Goal: Information Seeking & Learning: Learn about a topic

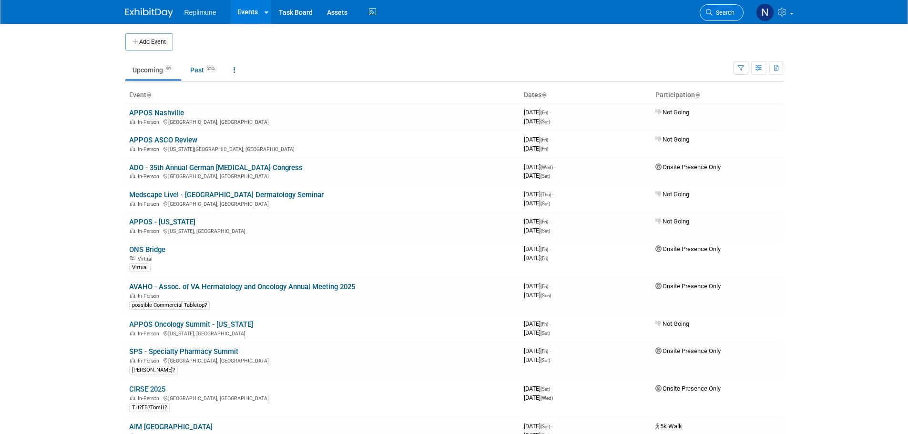
click at [716, 16] on link "Search" at bounding box center [722, 12] width 44 height 17
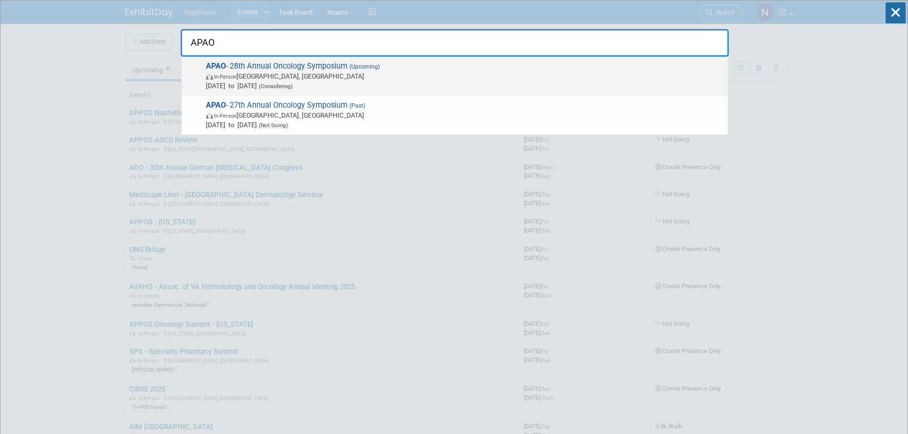
type input "APAO"
click at [212, 72] on span "In-Person Miami, FL" at bounding box center [464, 77] width 517 height 10
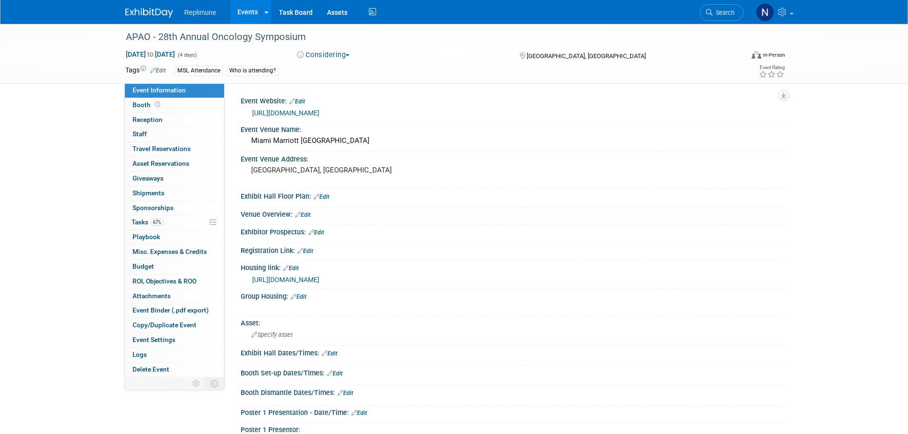
click at [318, 54] on button "Considering" at bounding box center [324, 55] width 60 height 10
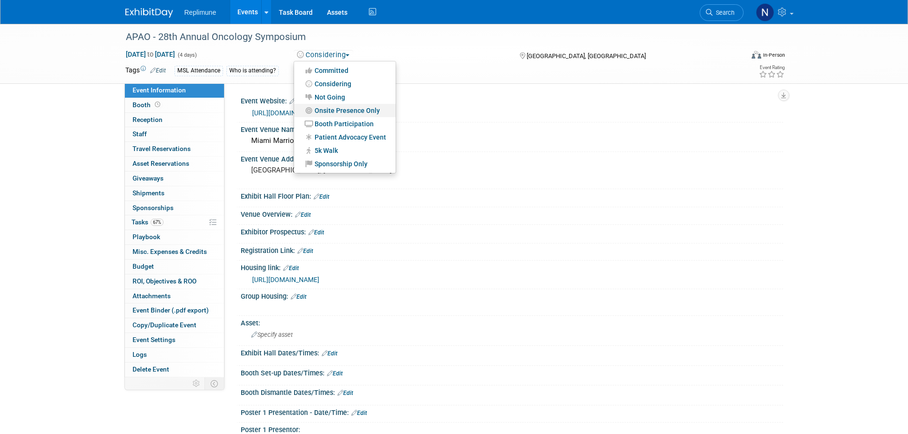
click at [340, 108] on link "Onsite Presence Only" at bounding box center [345, 110] width 102 height 13
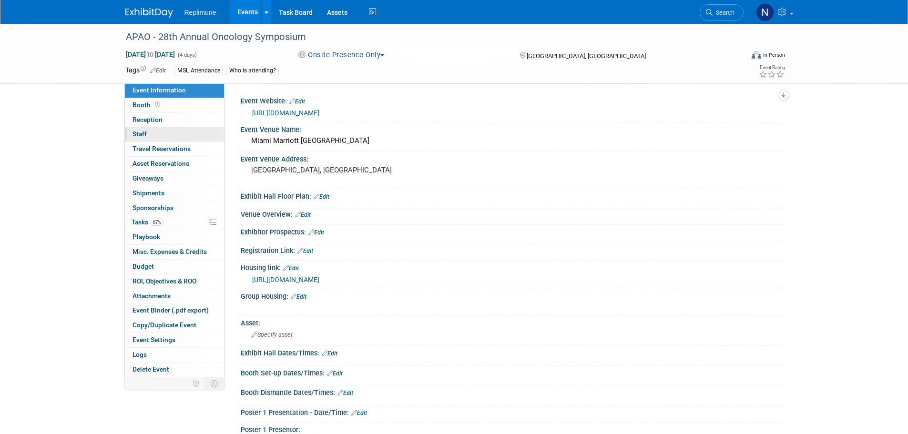
click at [139, 133] on span "Staff 0" at bounding box center [140, 134] width 14 height 8
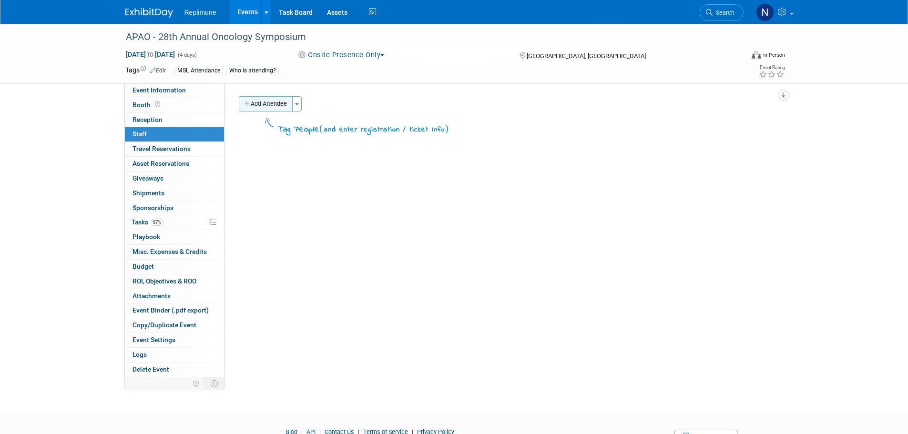
click at [281, 107] on button "Add Attendee" at bounding box center [266, 103] width 54 height 15
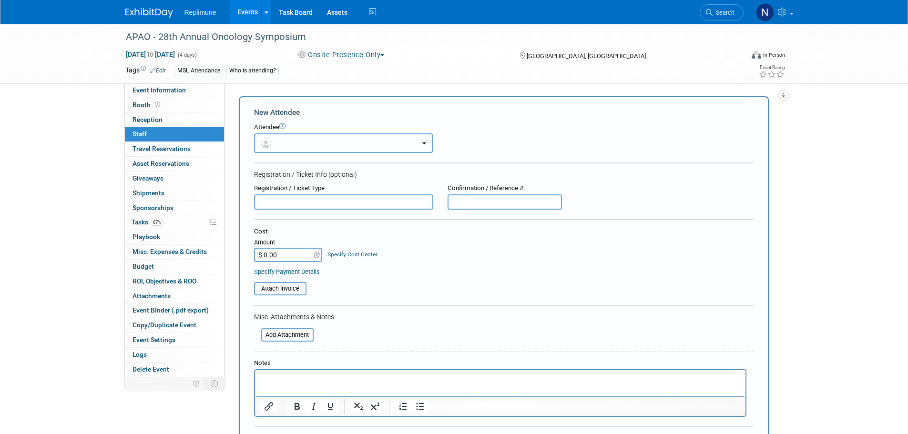
click at [279, 142] on button "button" at bounding box center [343, 144] width 179 height 20
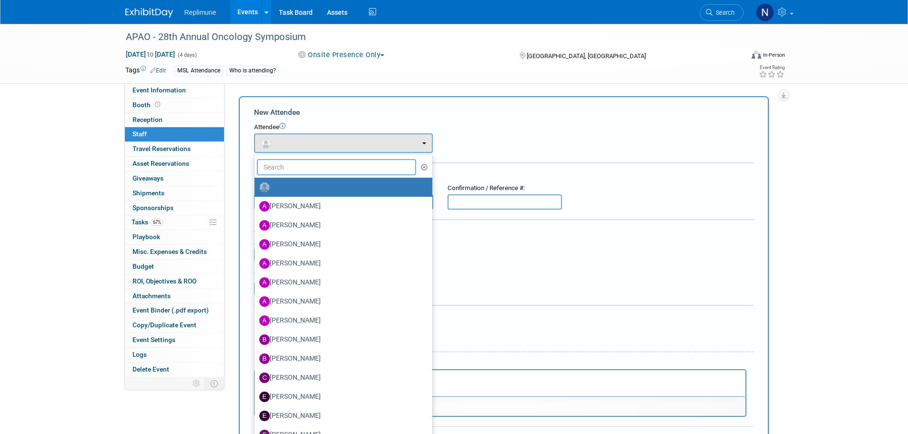
click at [288, 164] on input "text" at bounding box center [337, 167] width 160 height 16
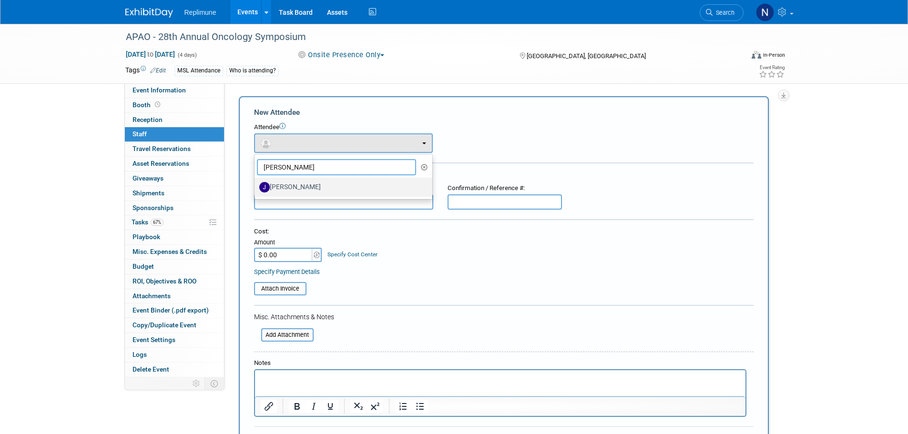
type input "Janella"
click at [285, 184] on label "[PERSON_NAME]" at bounding box center [341, 187] width 164 height 15
click at [256, 184] on input "[PERSON_NAME]" at bounding box center [253, 186] width 6 height 6
select select "c00b6fe5-dd8a-4a71-a0e9-8839301d694f"
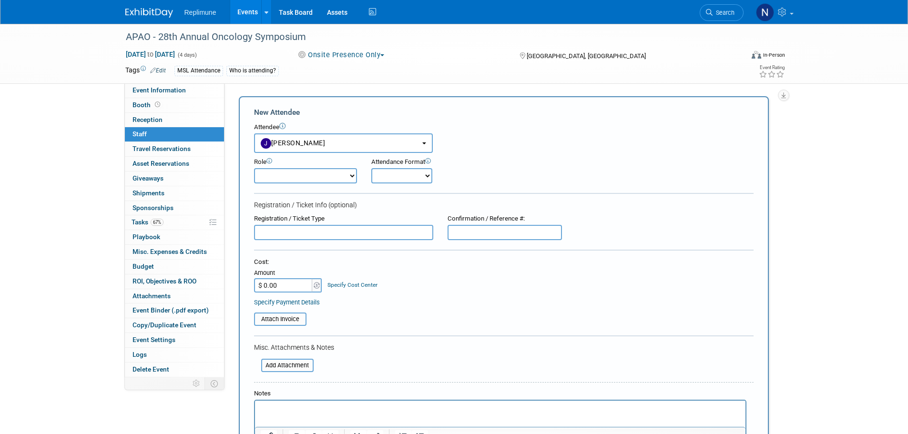
click at [295, 178] on select "Clinical Development Clinical Operations Commercial Congress Manager Demonstrat…" at bounding box center [305, 175] width 103 height 15
select select "100"
click at [254, 168] on select "Clinical Development Clinical Operations Commercial Congress Manager Demonstrat…" at bounding box center [305, 175] width 103 height 15
click at [396, 181] on select "Onsite Remote" at bounding box center [401, 175] width 61 height 15
select select "1"
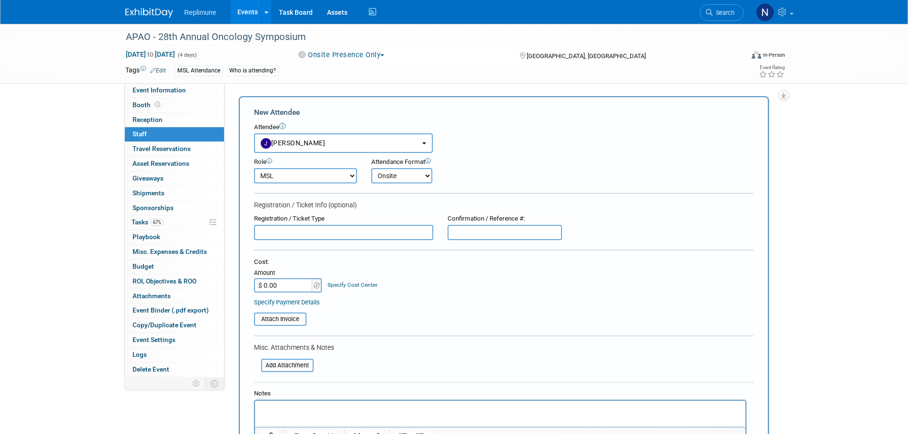
click at [371, 168] on select "Onsite Remote" at bounding box center [401, 175] width 61 height 15
click at [408, 259] on div "Cost:" at bounding box center [504, 262] width 500 height 9
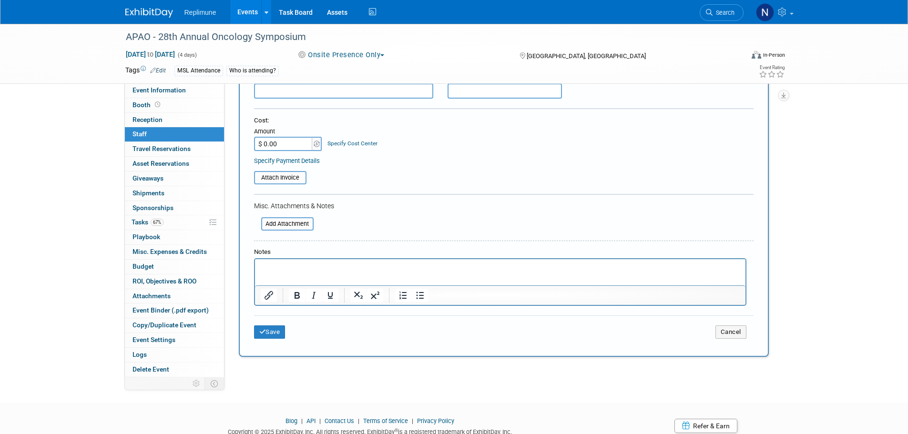
scroll to position [178, 0]
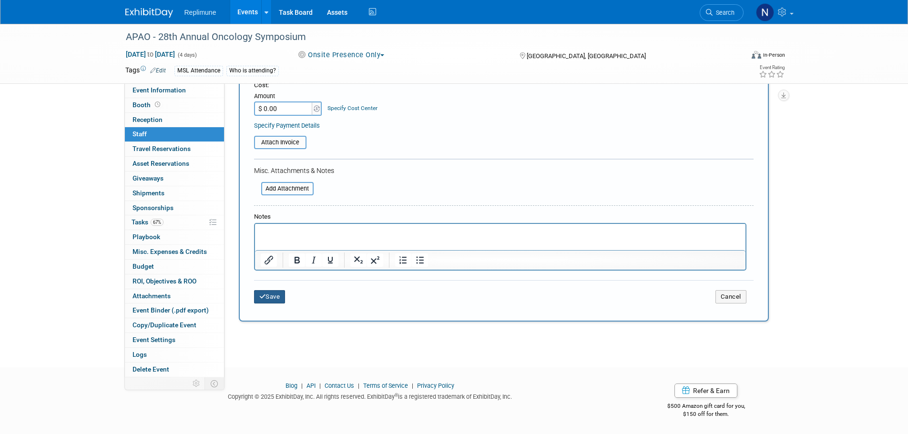
click at [267, 296] on button "Save" at bounding box center [269, 296] width 31 height 13
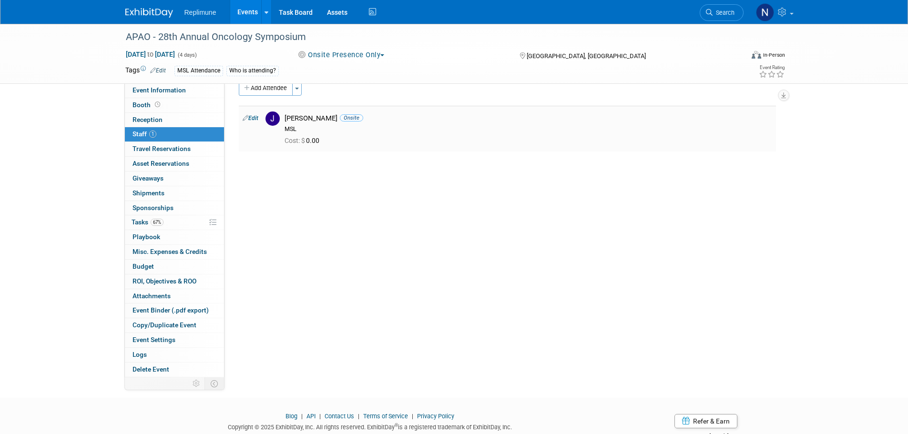
scroll to position [0, 0]
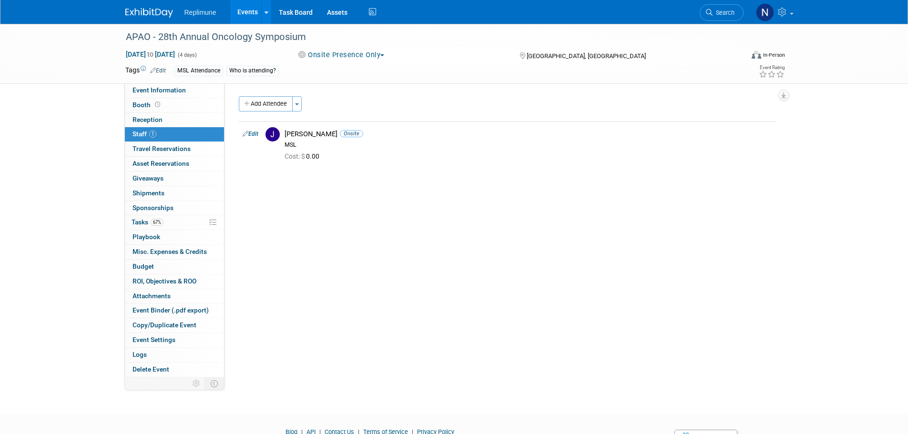
click at [248, 14] on link "Events" at bounding box center [247, 12] width 35 height 24
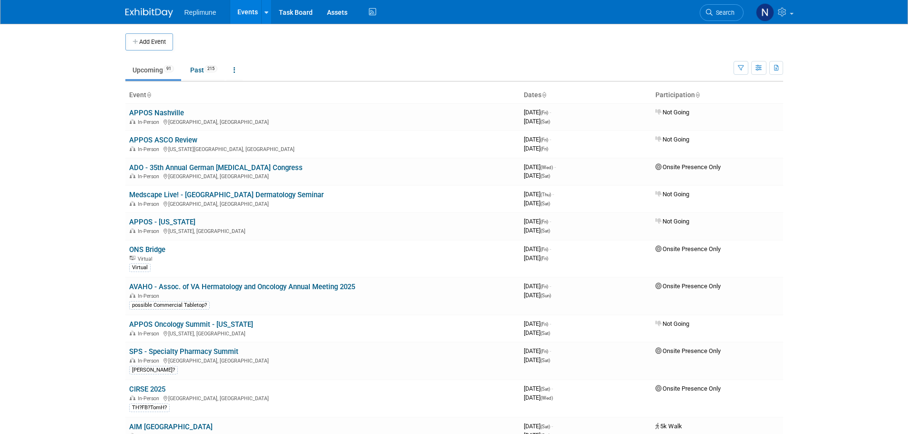
click at [732, 12] on span "Search" at bounding box center [724, 12] width 22 height 7
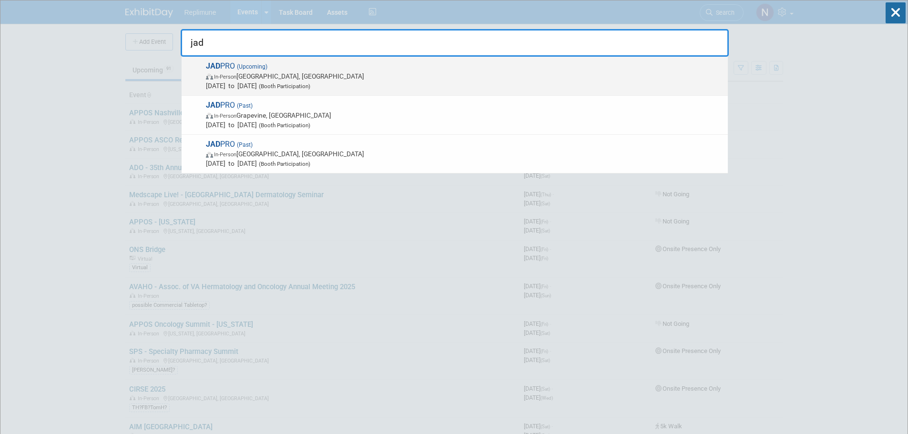
type input "jad"
click at [232, 82] on span "Oct 23, 2025 to Oct 26, 2025 (Booth Participation)" at bounding box center [464, 86] width 517 height 10
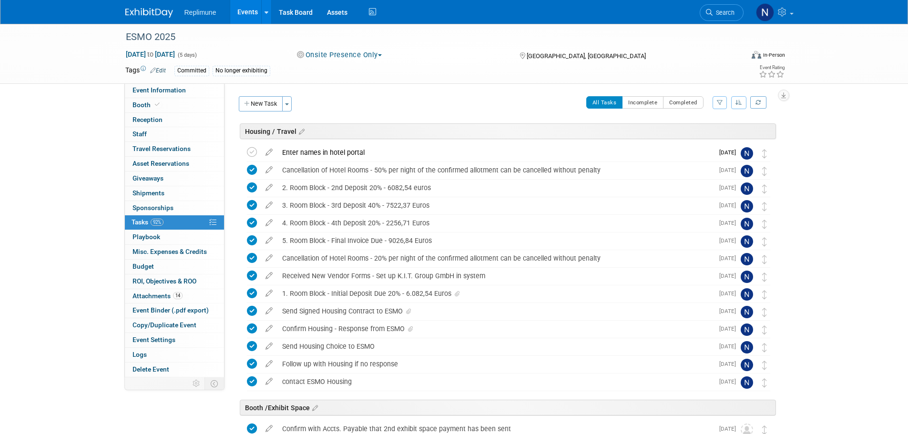
scroll to position [328, 0]
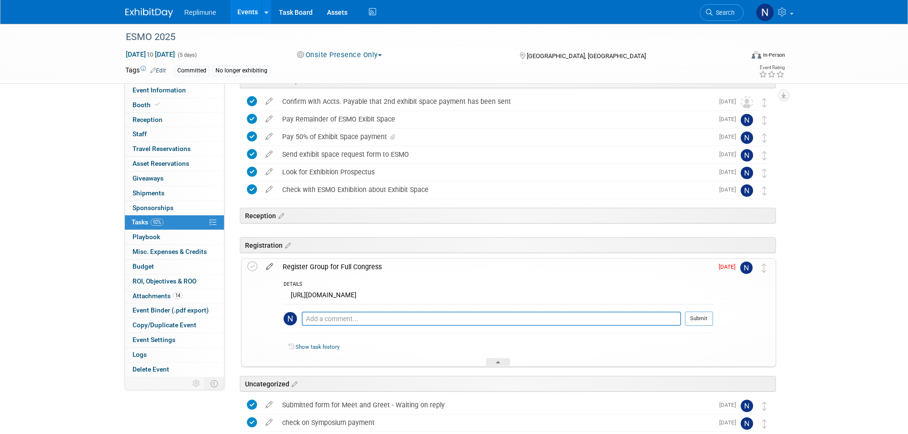
click at [270, 267] on icon at bounding box center [269, 265] width 17 height 12
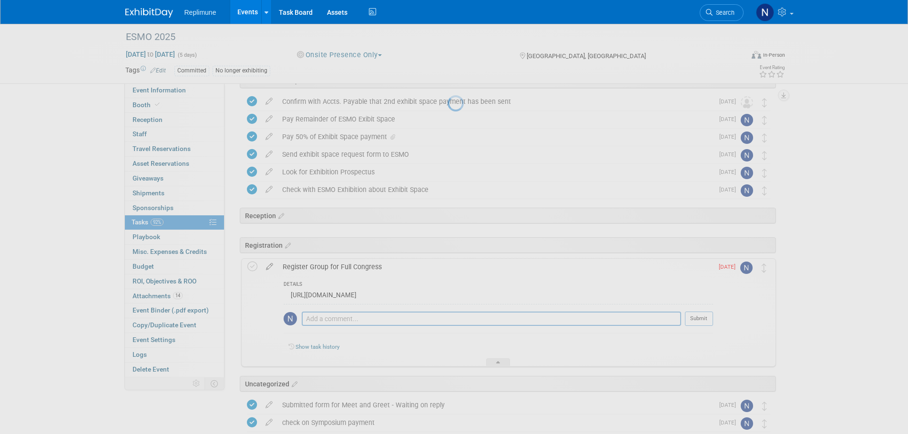
select select "7"
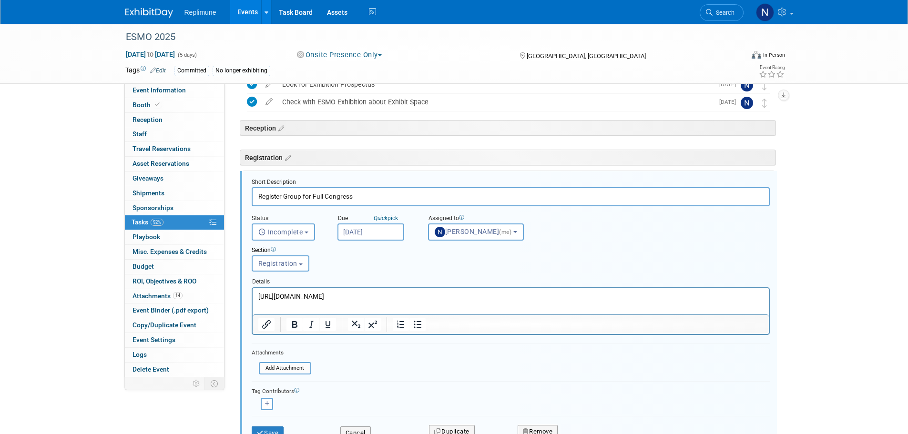
scroll to position [447, 0]
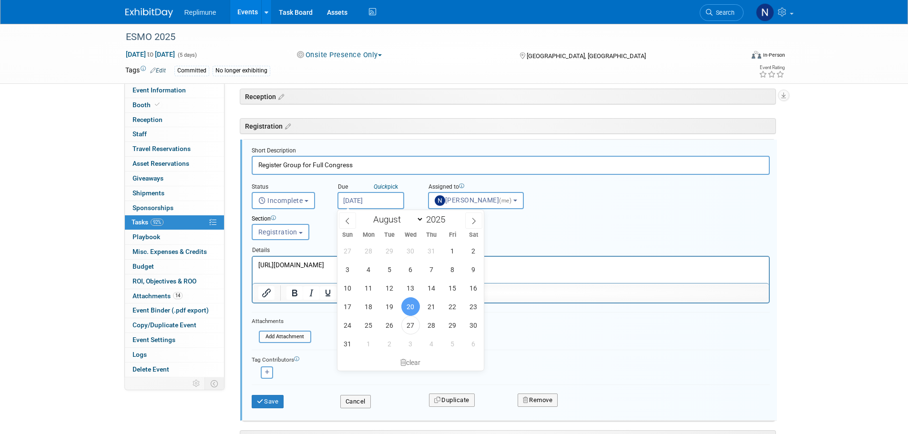
click at [394, 202] on input "Aug 20, 2025" at bounding box center [371, 200] width 67 height 17
click at [365, 350] on span "1" at bounding box center [368, 344] width 19 height 19
type input "Sep 1, 2025"
select select "8"
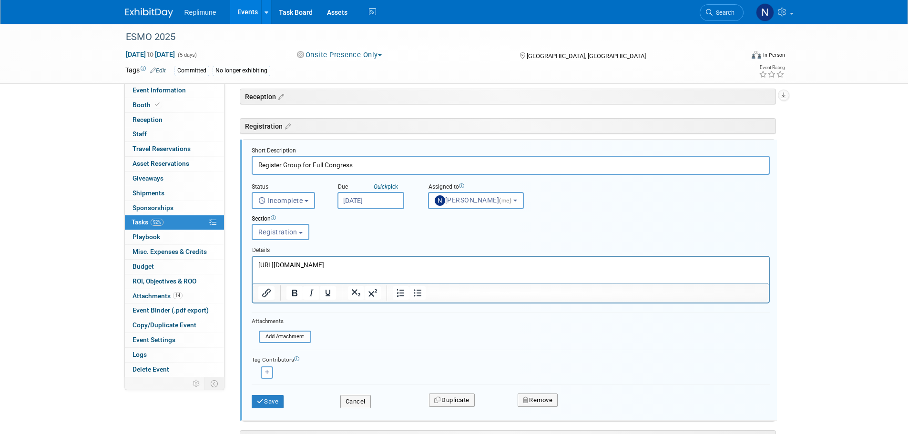
click at [389, 201] on input "Sep 1, 2025" at bounding box center [371, 200] width 67 height 17
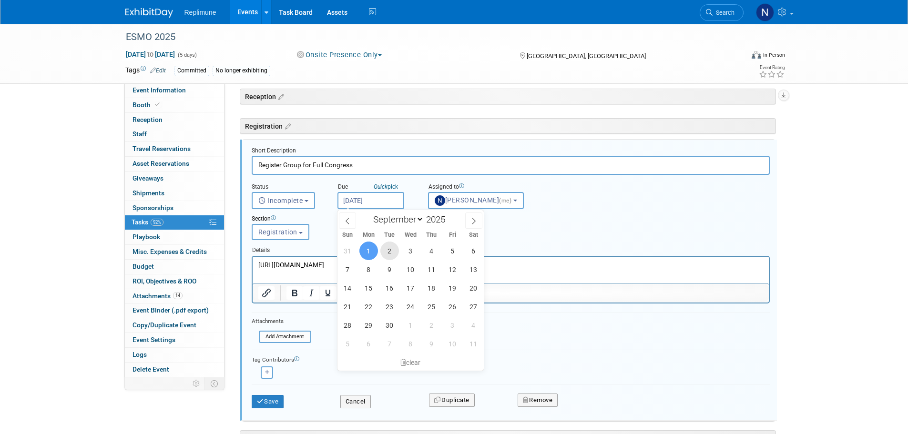
click at [394, 247] on span "2" at bounding box center [389, 251] width 19 height 19
type input "Sep 2, 2025"
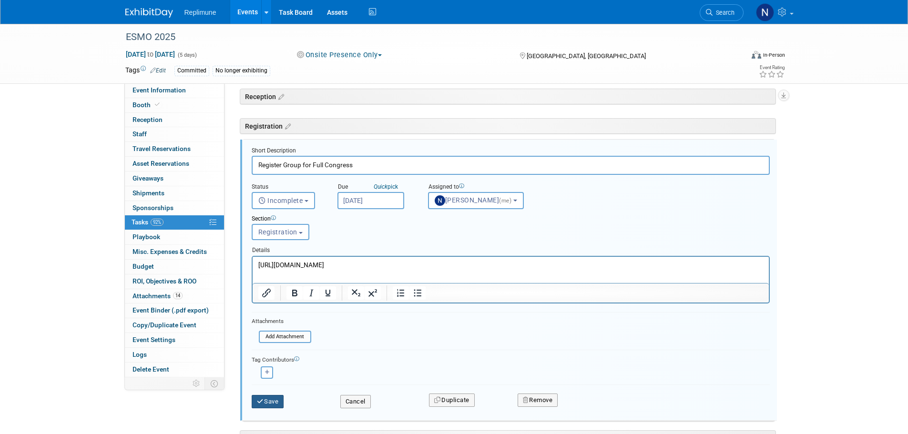
click at [265, 401] on button "Save" at bounding box center [268, 401] width 32 height 13
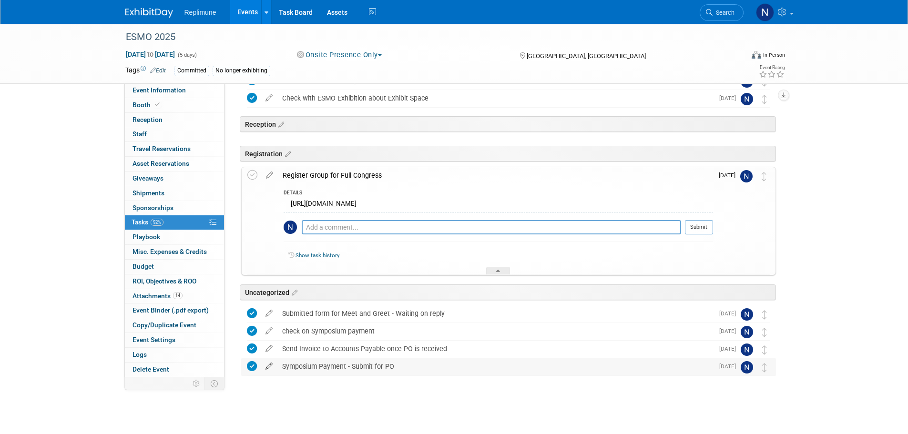
scroll to position [419, 0]
click at [496, 268] on div at bounding box center [498, 271] width 24 height 8
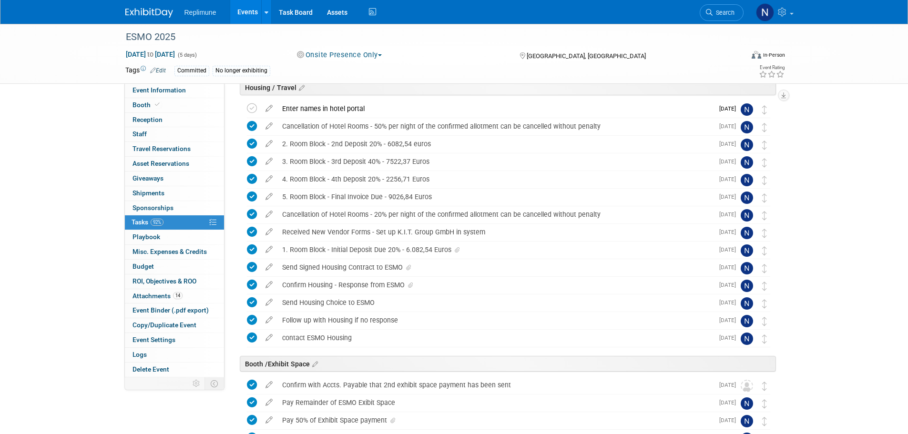
scroll to position [41, 0]
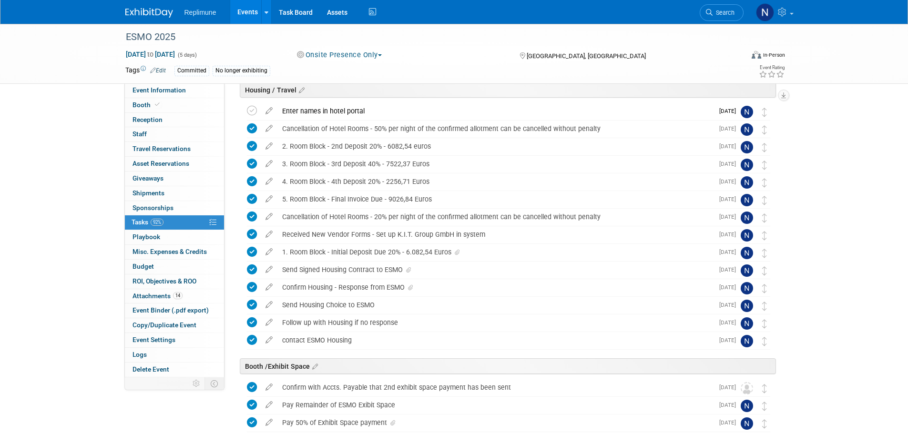
click at [251, 10] on link "Events" at bounding box center [247, 12] width 35 height 24
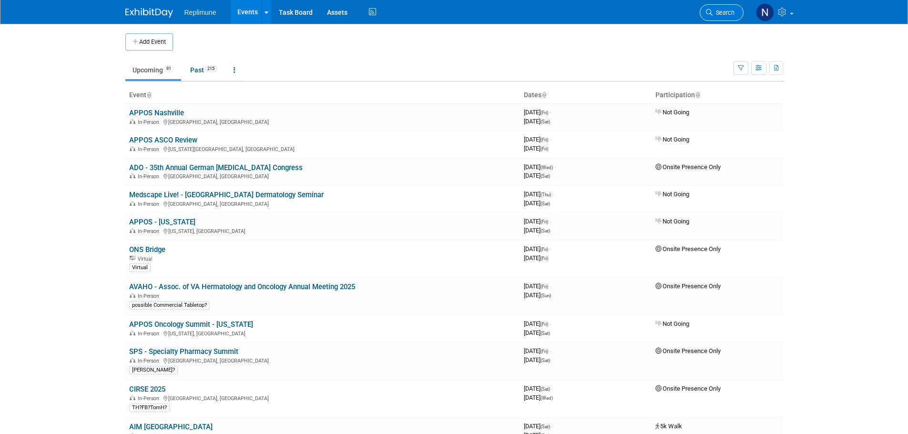
click at [733, 14] on span "Search" at bounding box center [724, 12] width 22 height 7
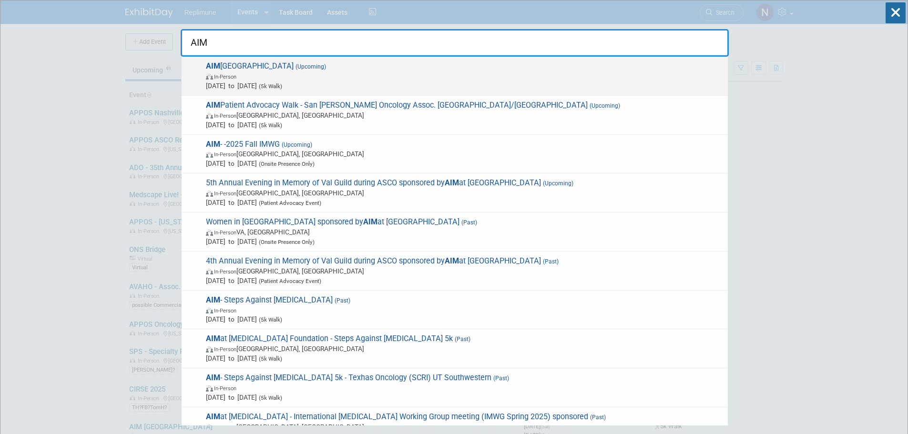
type input "AIM"
click at [226, 78] on span "In-Person" at bounding box center [225, 77] width 22 height 6
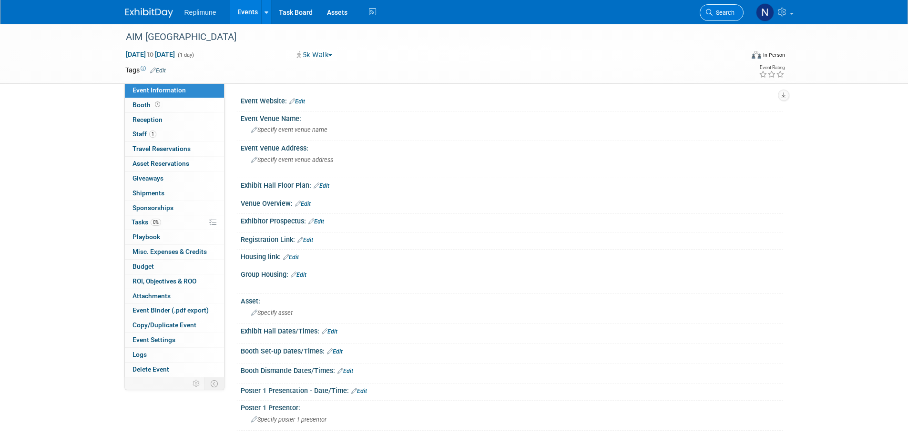
click at [718, 15] on span "Search" at bounding box center [724, 12] width 22 height 7
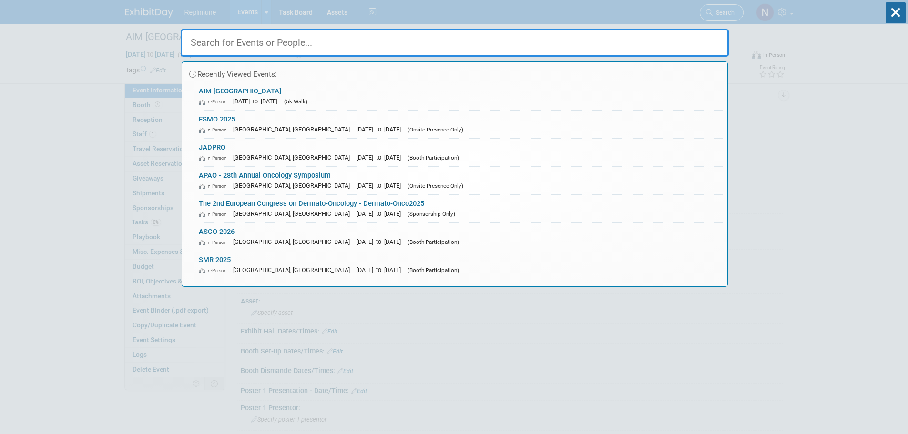
type input "h"
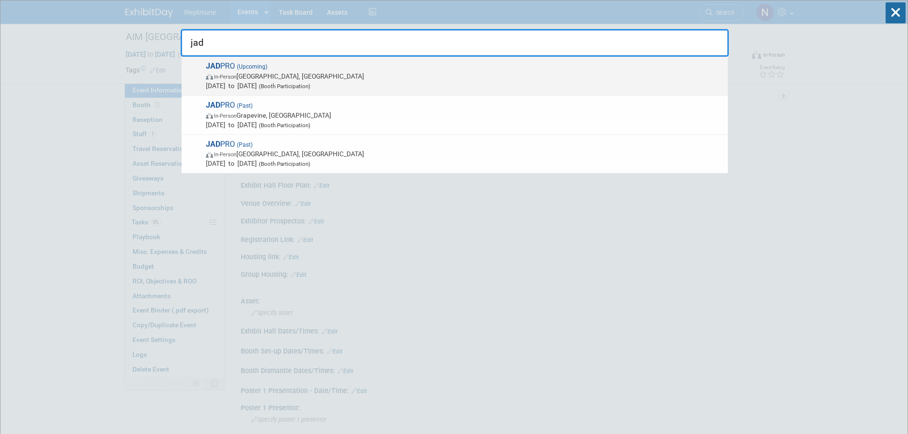
type input "jad"
click at [243, 70] on span "(Upcoming)" at bounding box center [251, 66] width 32 height 7
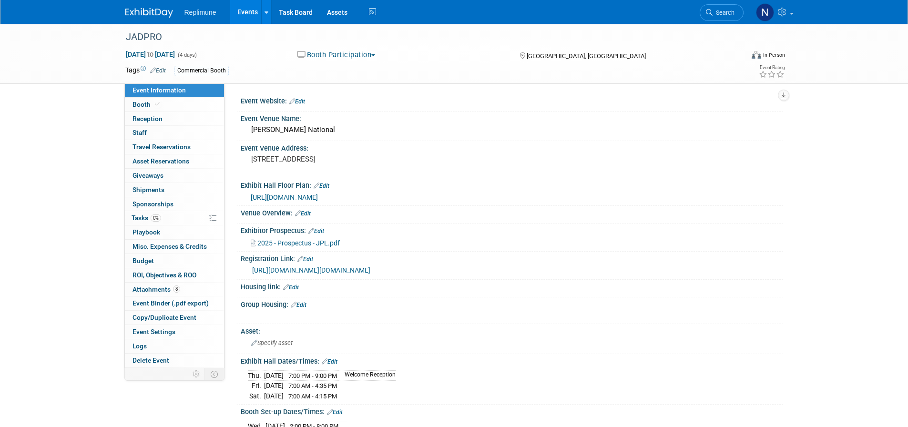
click at [251, 9] on link "Events" at bounding box center [247, 12] width 35 height 24
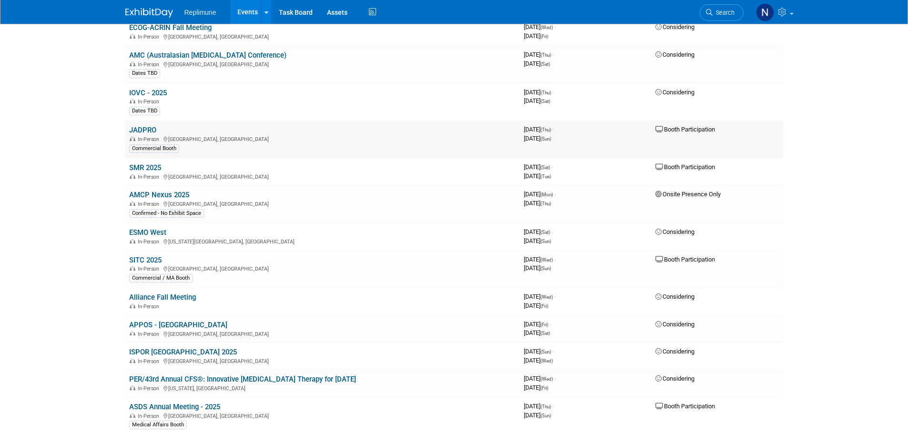
scroll to position [1097, 0]
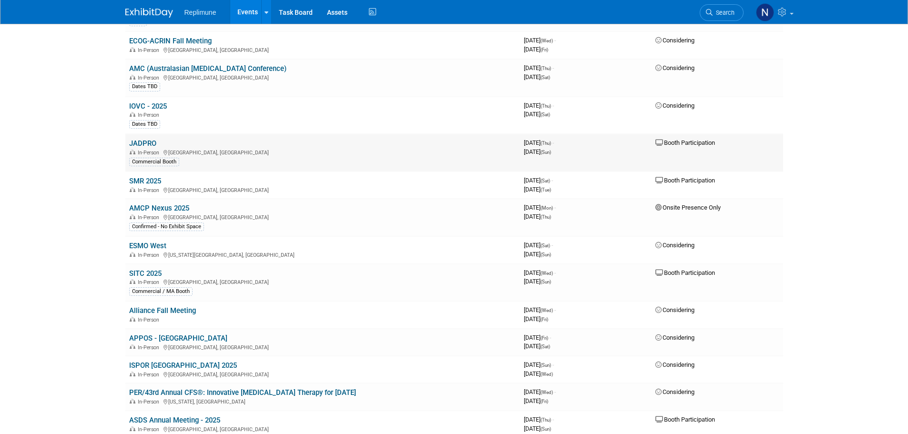
click at [147, 144] on link "JADPRO" at bounding box center [142, 143] width 27 height 9
click at [147, 182] on link "SMR 2025" at bounding box center [145, 181] width 32 height 9
click at [148, 144] on link "JADPRO" at bounding box center [142, 143] width 27 height 9
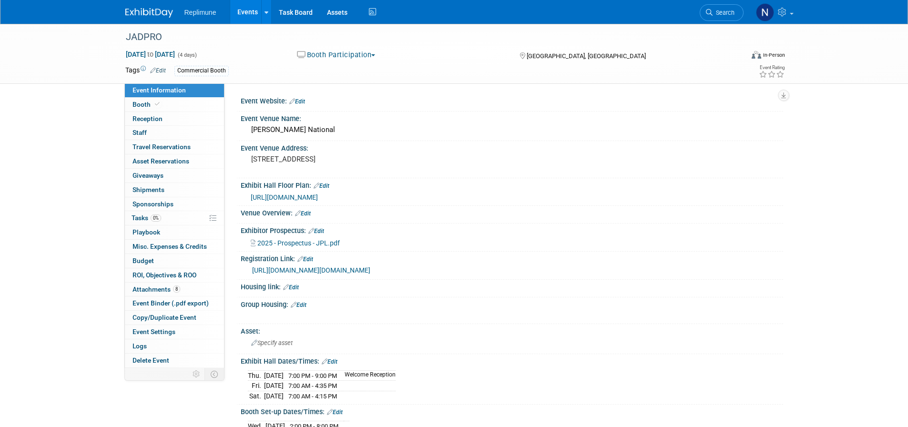
click at [346, 54] on button "Booth Participation" at bounding box center [336, 55] width 85 height 10
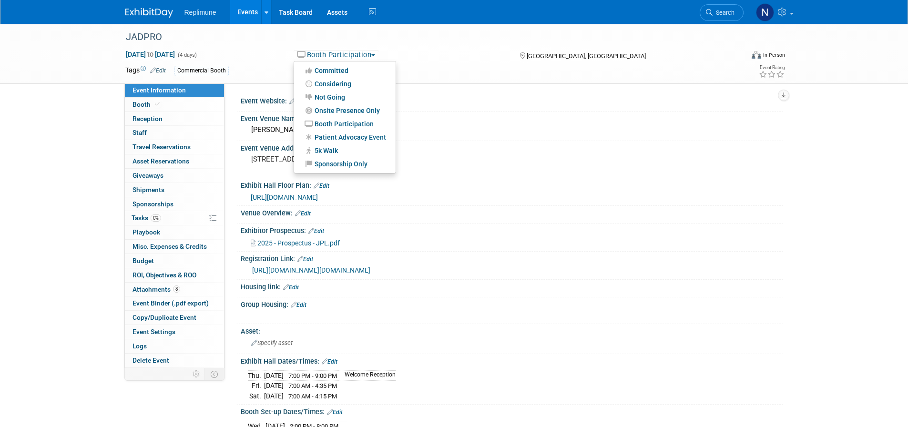
click at [440, 60] on div "Booth Participation Committed Considering Not Going Onsite Presence Only Booth …" at bounding box center [399, 55] width 211 height 10
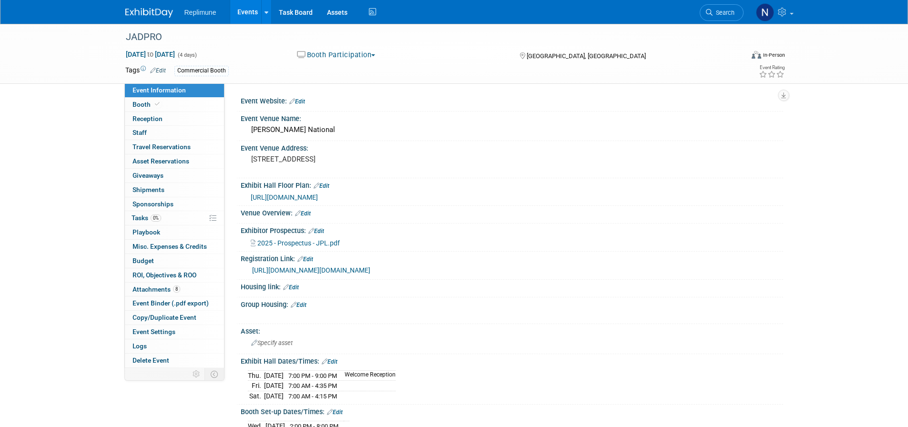
click at [222, 70] on div "Commercial Booth" at bounding box center [202, 71] width 54 height 10
click at [163, 71] on link "Edit" at bounding box center [158, 70] width 16 height 7
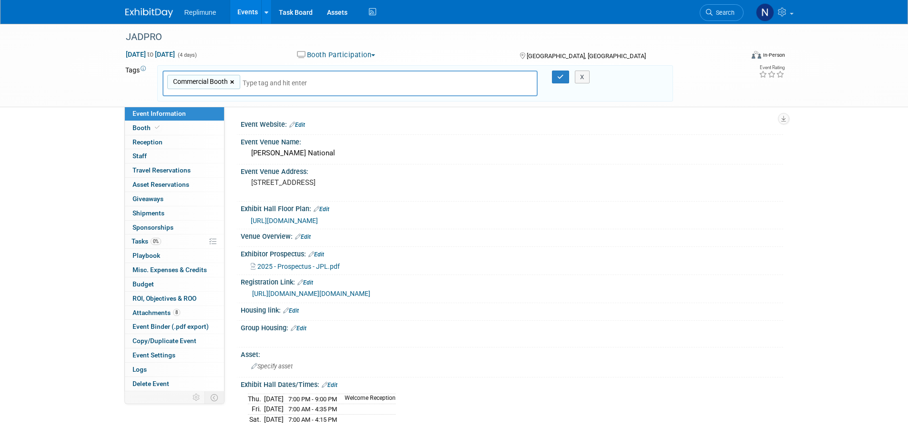
click at [233, 82] on link "×" at bounding box center [233, 82] width 6 height 11
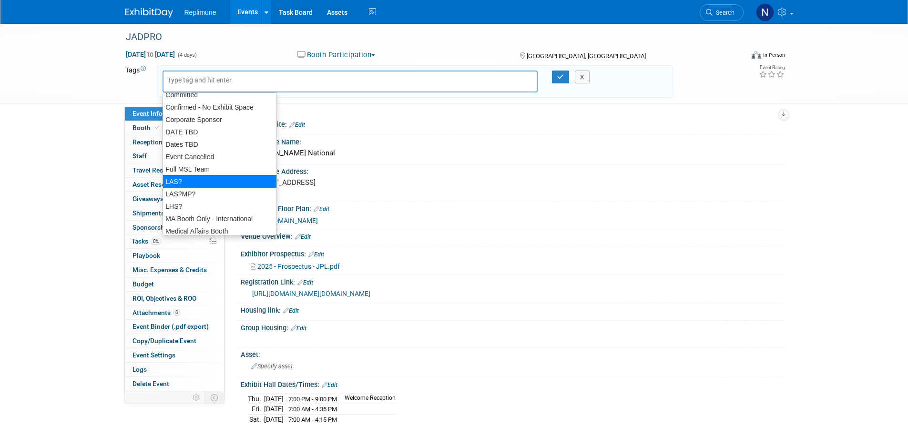
scroll to position [191, 0]
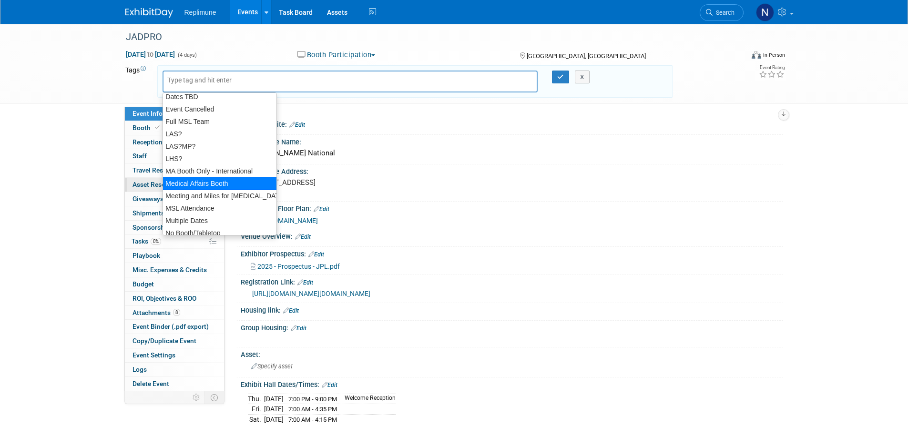
click at [184, 185] on div "Medical Affairs Booth" at bounding box center [220, 183] width 115 height 13
type input "Medical Affairs Booth"
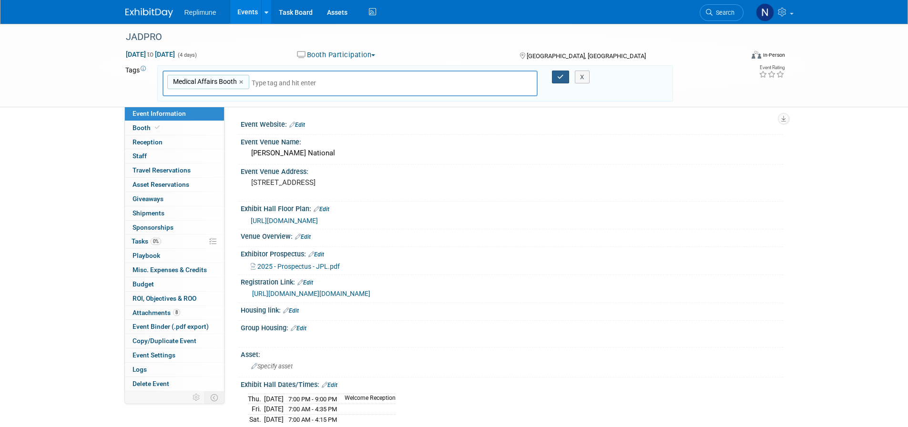
click at [562, 75] on icon "button" at bounding box center [560, 77] width 7 height 6
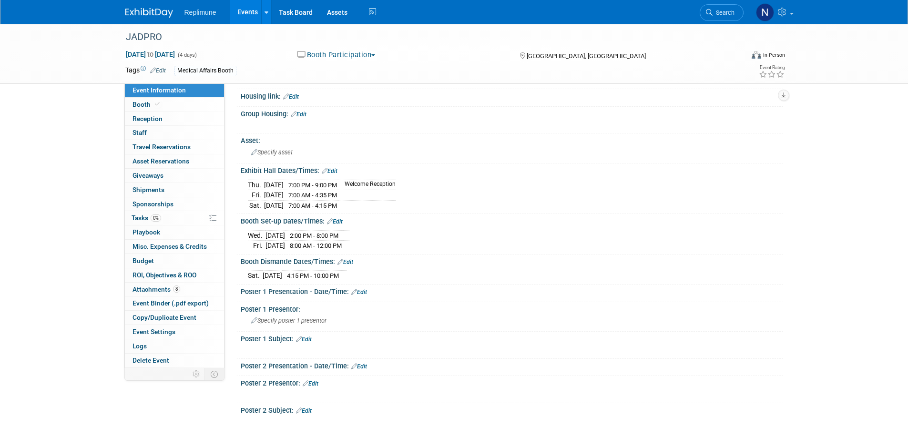
click at [339, 225] on link "Edit" at bounding box center [335, 221] width 16 height 7
select select "9"
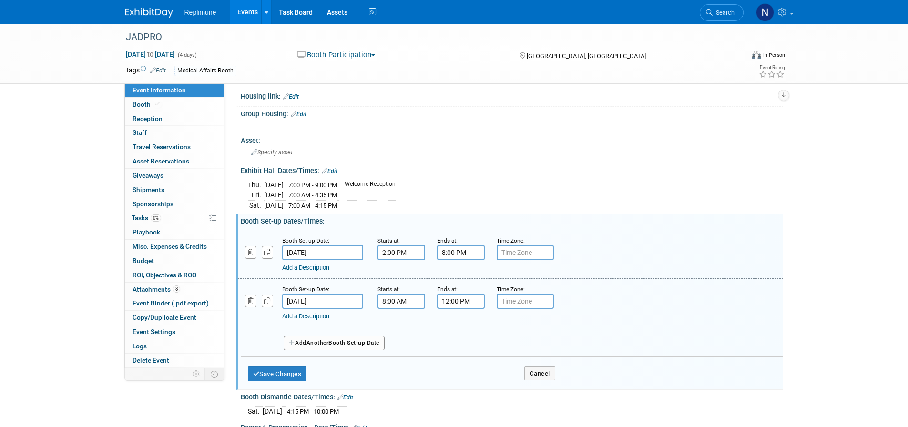
click at [325, 309] on input "[DATE]" at bounding box center [322, 301] width 81 height 15
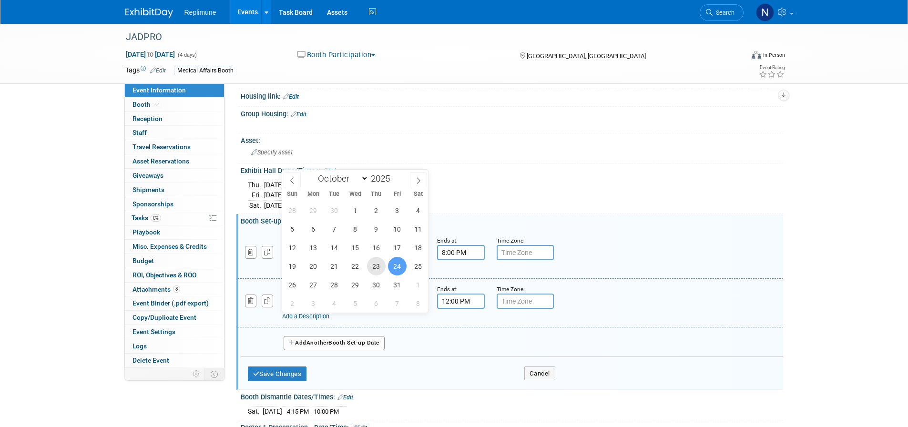
click at [377, 267] on span "23" at bounding box center [376, 266] width 19 height 19
type input "[DATE]"
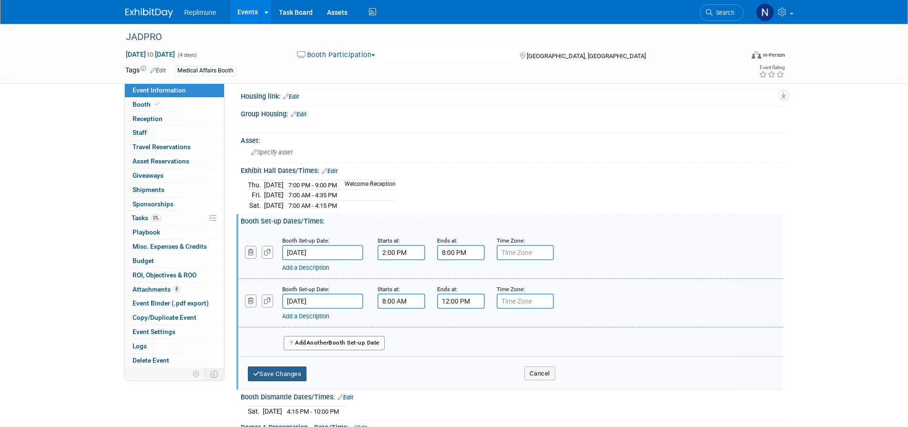
click at [262, 382] on button "Save Changes" at bounding box center [277, 374] width 59 height 15
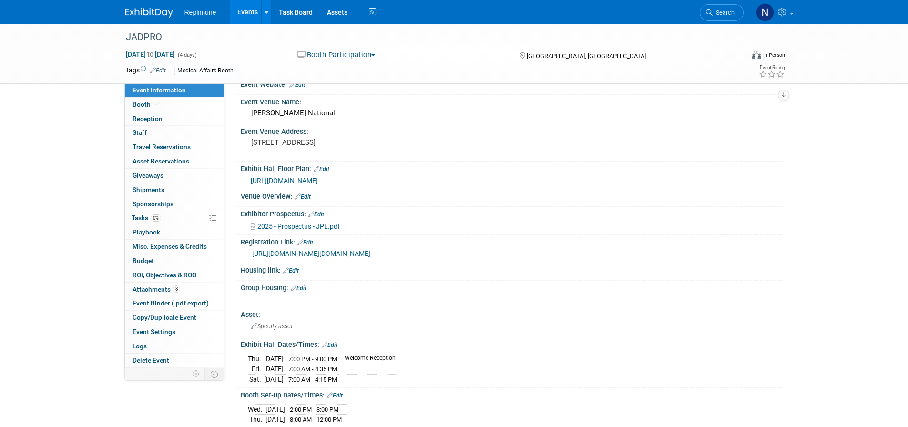
scroll to position [0, 0]
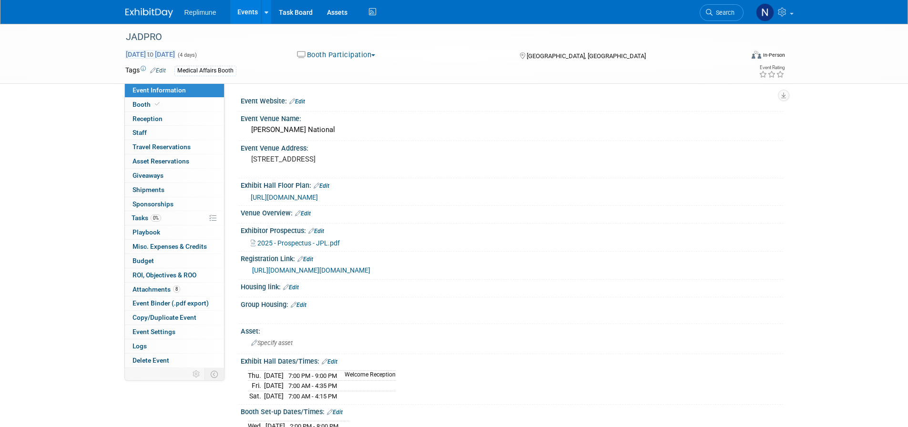
click at [175, 51] on span "[DATE] to [DATE]" at bounding box center [150, 54] width 50 height 9
select select "9"
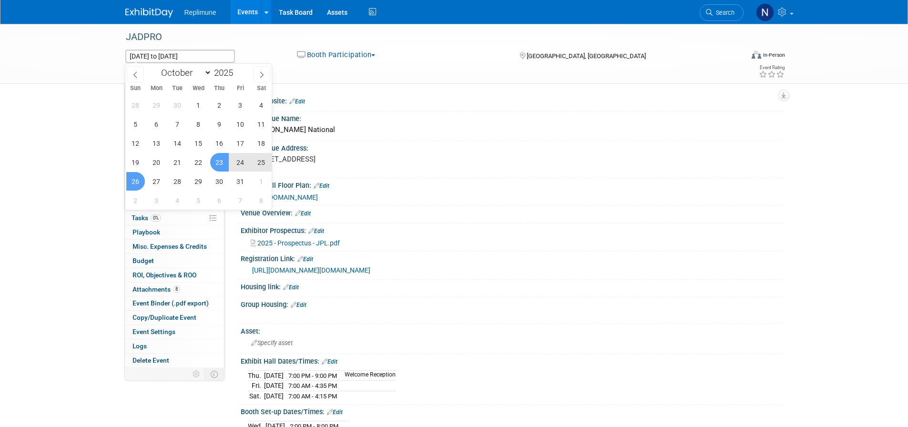
click at [221, 165] on span "23" at bounding box center [219, 162] width 19 height 19
type input "[DATE]"
click at [267, 164] on span "25" at bounding box center [261, 162] width 19 height 19
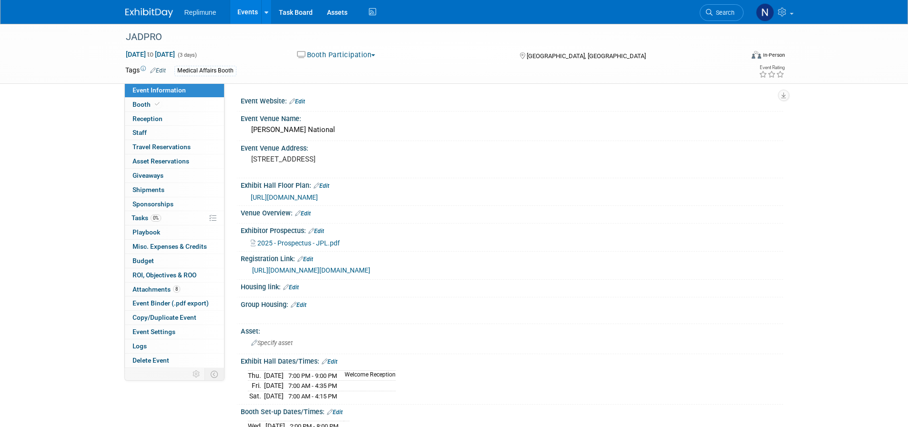
click at [247, 9] on link "Events" at bounding box center [247, 12] width 35 height 24
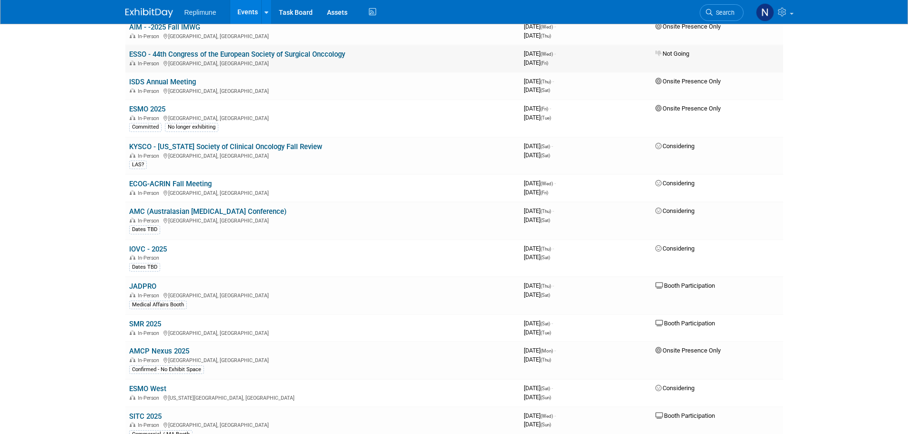
scroll to position [1001, 0]
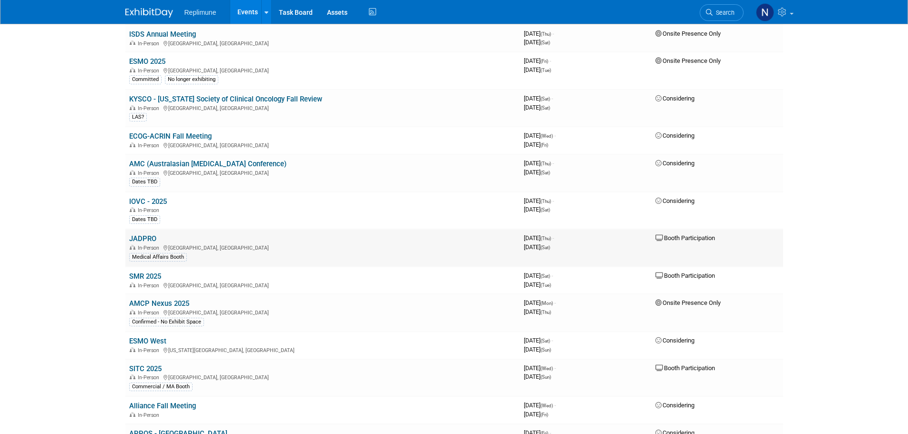
click at [138, 243] on link "JADPRO" at bounding box center [142, 239] width 27 height 9
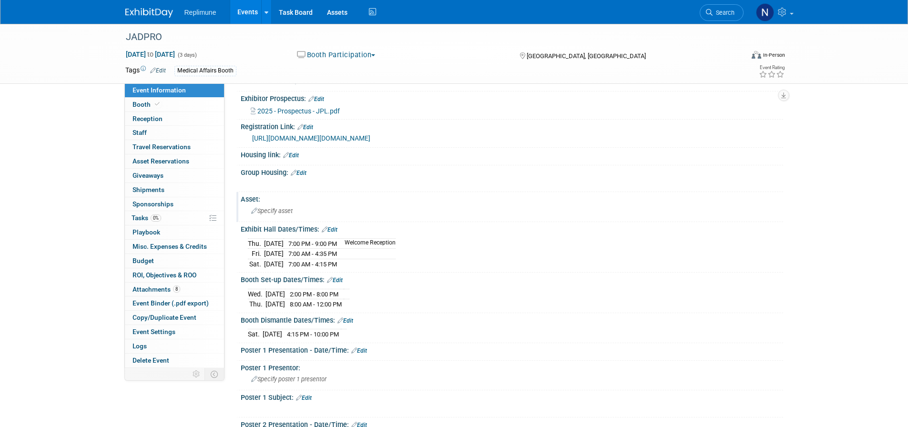
scroll to position [143, 0]
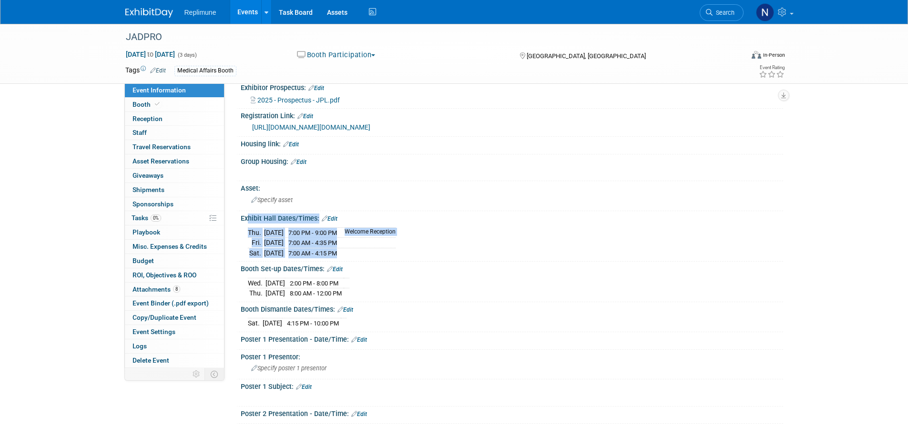
drag, startPoint x: 243, startPoint y: 238, endPoint x: 375, endPoint y: 271, distance: 135.6
click at [375, 262] on div "Exhibit Hall Dates/Times: Edit [DATE] 7:00 PM - 9:00 PM Welcome Reception [DATE…" at bounding box center [509, 236] width 547 height 51
copy div "xhibit Hall Dates/Times: Edit [DATE] 7:00 PM - 9:00 PM Welcome Reception [DATE]…"
drag, startPoint x: 609, startPoint y: 250, endPoint x: 616, endPoint y: 237, distance: 14.3
click at [610, 246] on div "Thu. Oct 23, 2025 7:00 PM - 9:00 PM Welcome Reception Fri. Oct 24, 2025 7:00 AM…" at bounding box center [512, 241] width 528 height 33
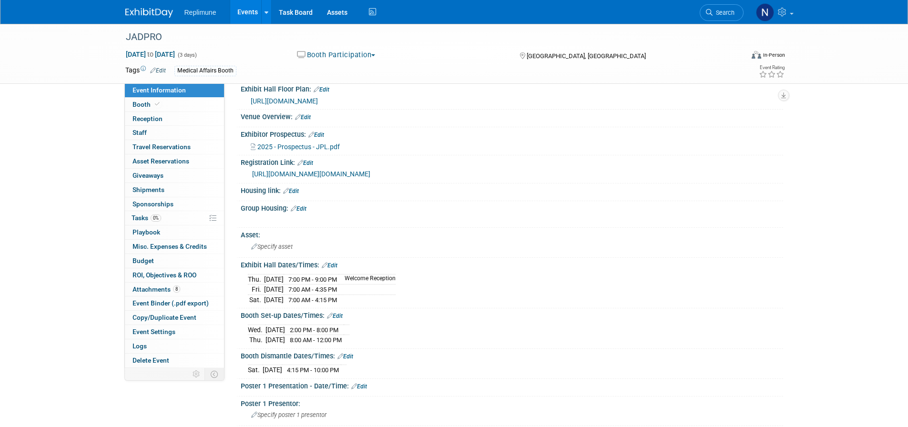
scroll to position [0, 0]
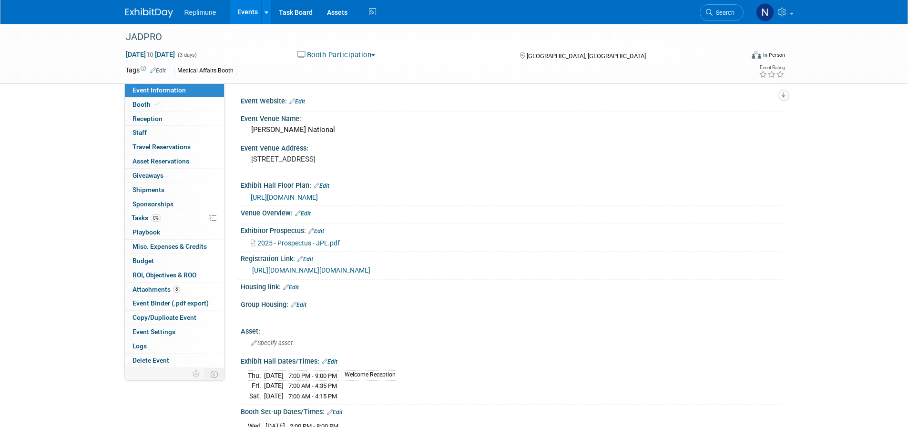
click at [255, 11] on link "Events" at bounding box center [247, 12] width 35 height 24
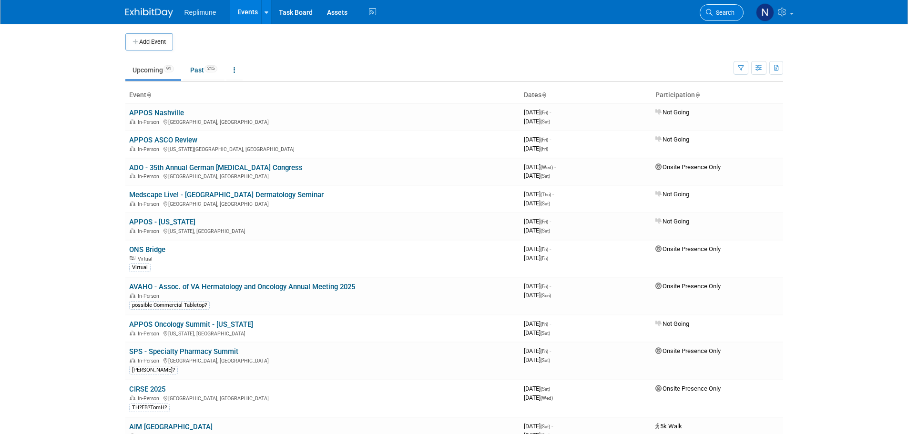
click at [726, 12] on span "Search" at bounding box center [724, 12] width 22 height 7
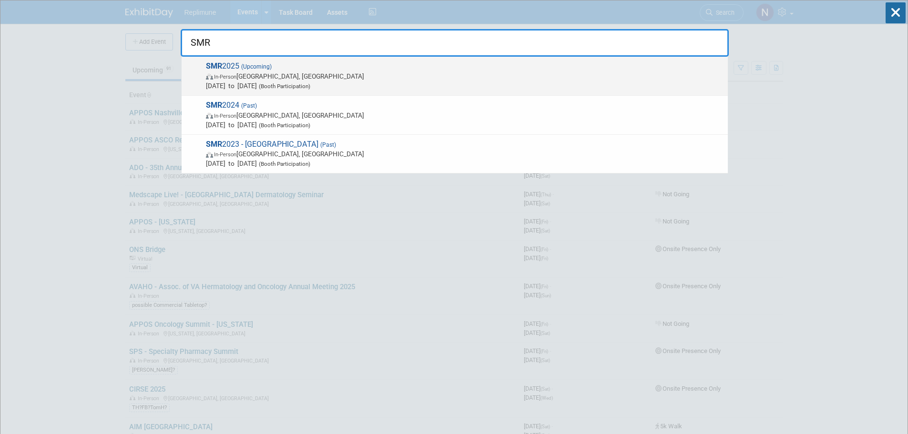
type input "SMR"
click at [232, 81] on span "In-Person Amsterdam, Netherlands" at bounding box center [464, 77] width 517 height 10
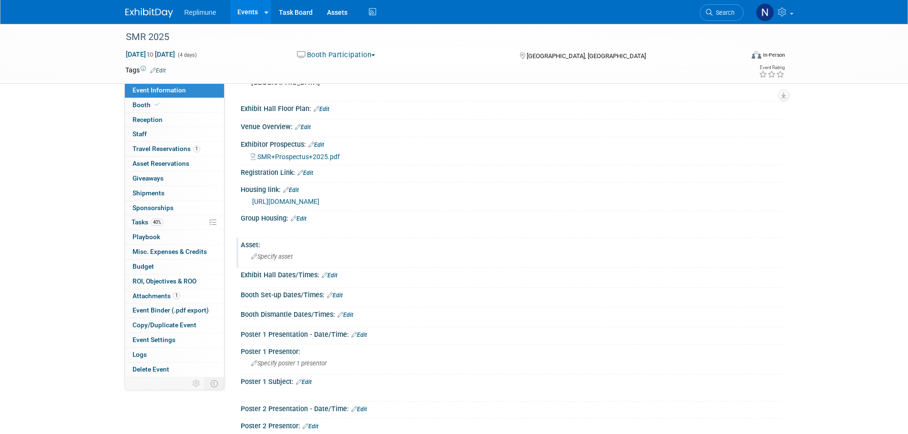
scroll to position [95, 0]
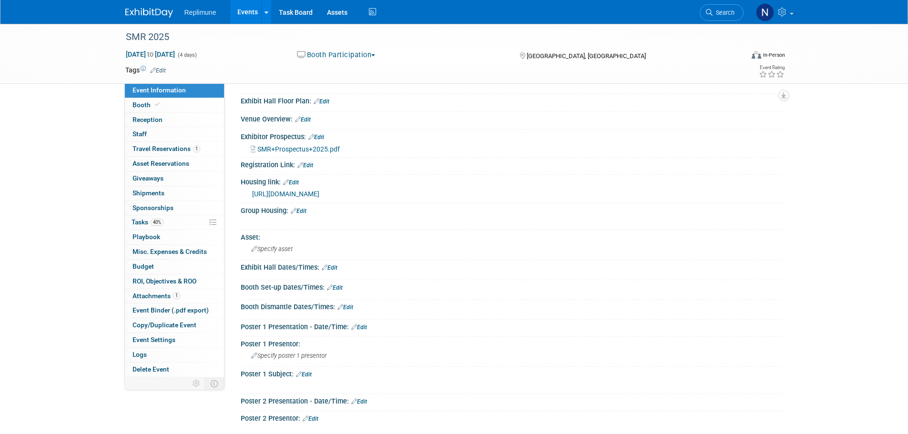
click at [316, 148] on span "SMR+Prospectus+2025.pdf" at bounding box center [298, 149] width 82 height 8
